Goal: Unclear: Unclear

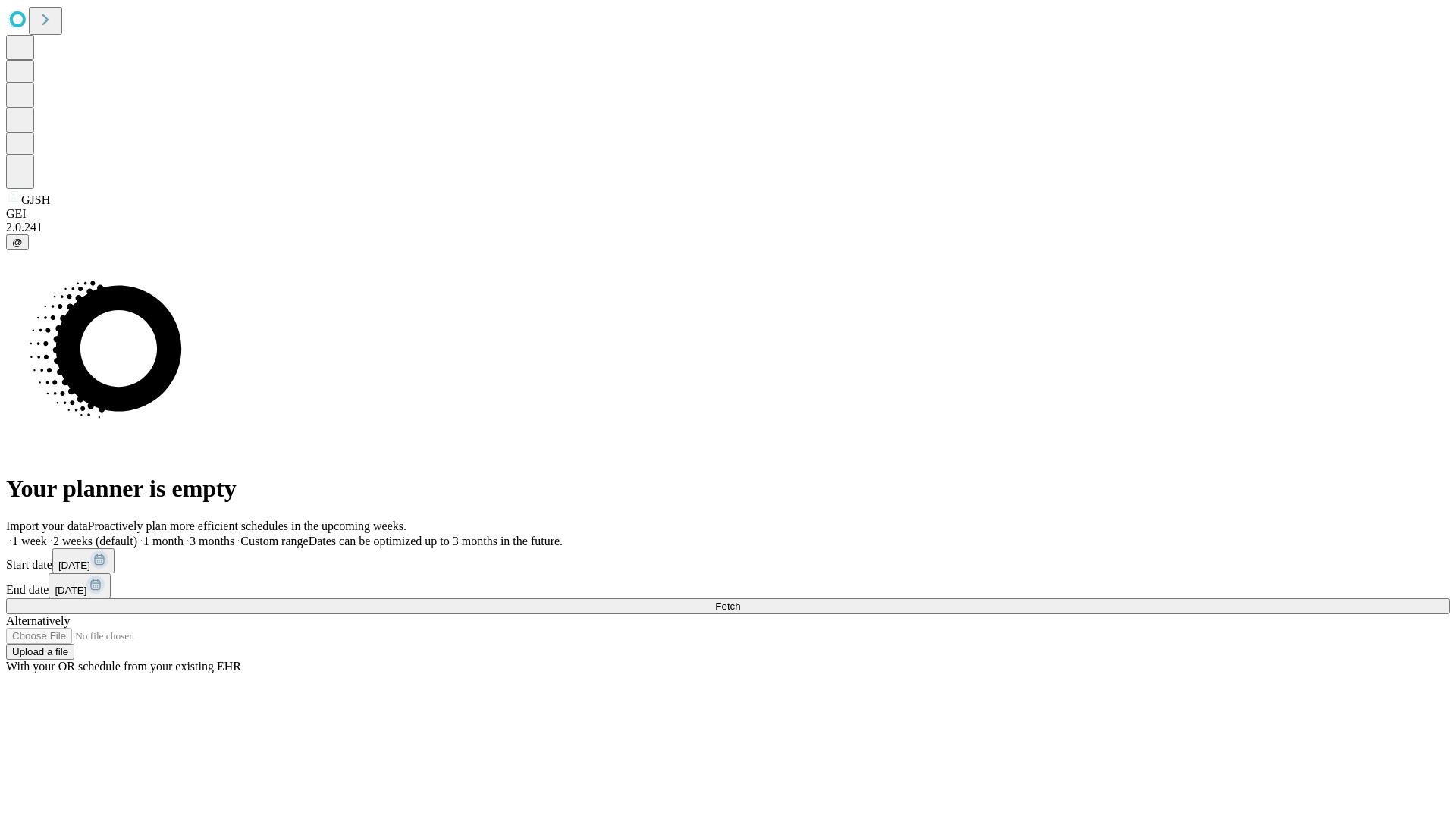
click at [740, 601] on span "Fetch" at bounding box center [728, 607] width 25 height 12
